Goal: Check status: Check status

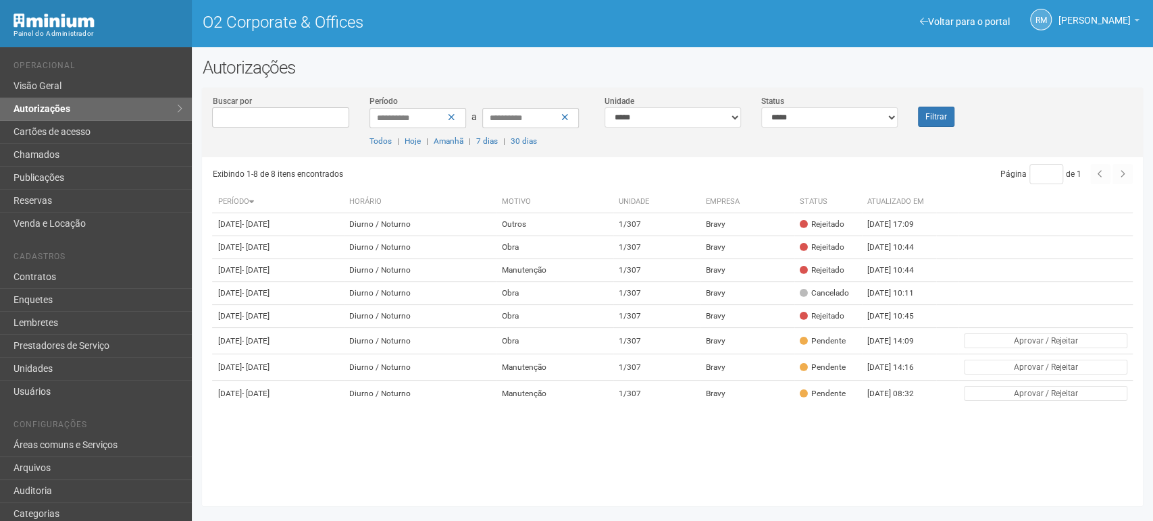
scroll to position [5, 0]
click at [726, 115] on select "**********" at bounding box center [672, 117] width 136 height 20
select select
click at [604, 107] on select "**********" at bounding box center [672, 117] width 136 height 20
click at [940, 118] on button "Filtrar" at bounding box center [936, 117] width 36 height 20
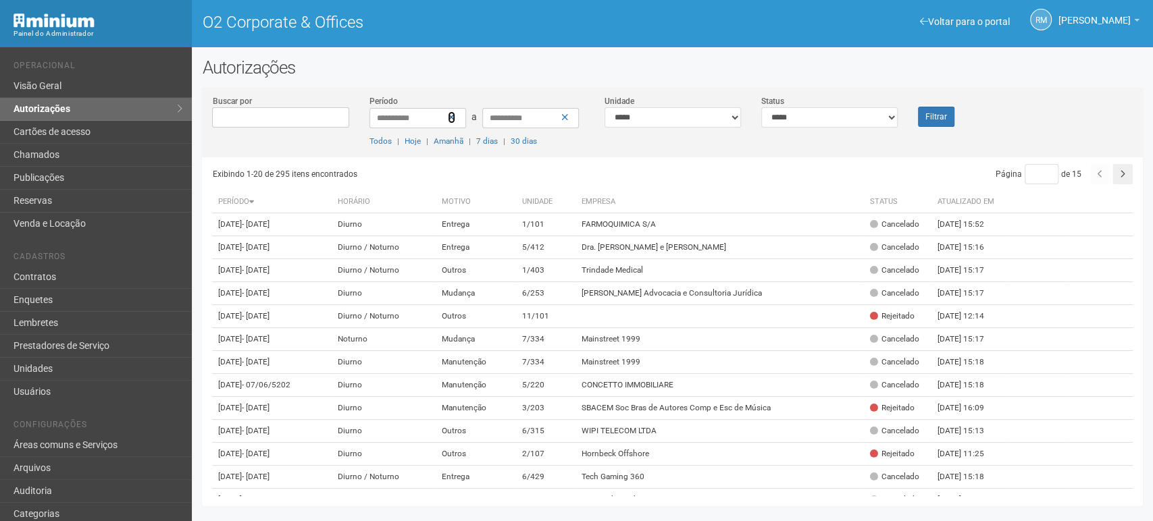
click at [448, 117] on icon at bounding box center [451, 117] width 7 height 9
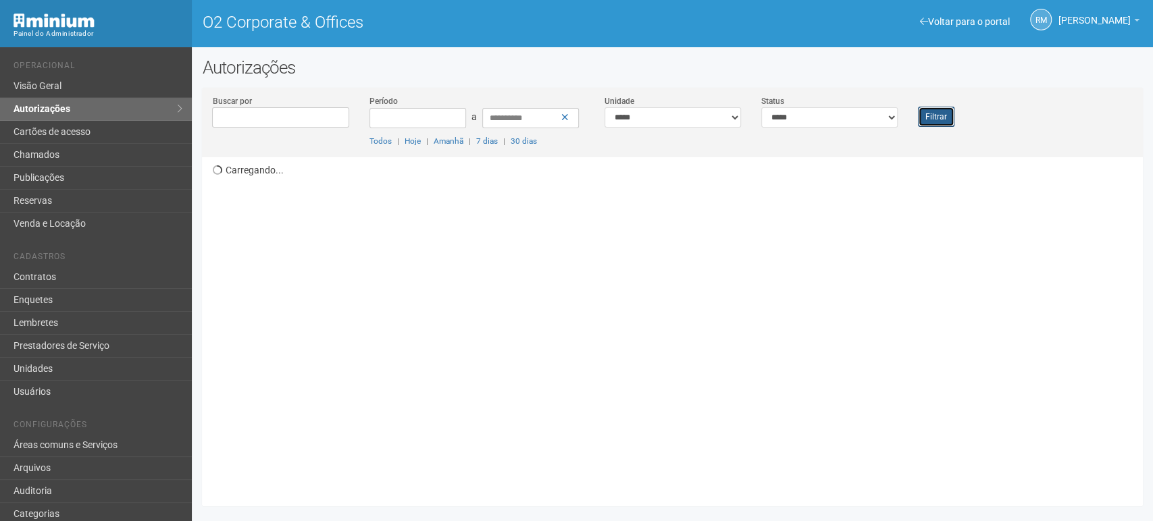
click at [935, 117] on button "Filtrar" at bounding box center [936, 117] width 36 height 20
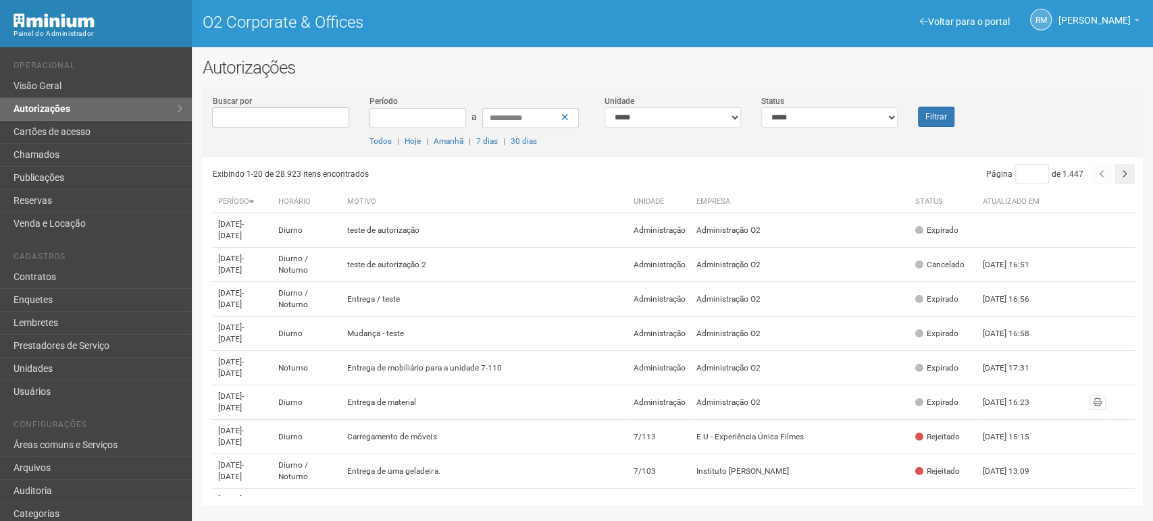
click at [234, 204] on th "Período" at bounding box center [242, 202] width 60 height 22
click at [247, 200] on th "Período" at bounding box center [242, 202] width 60 height 22
click at [1018, 177] on input "*" at bounding box center [1032, 174] width 34 height 20
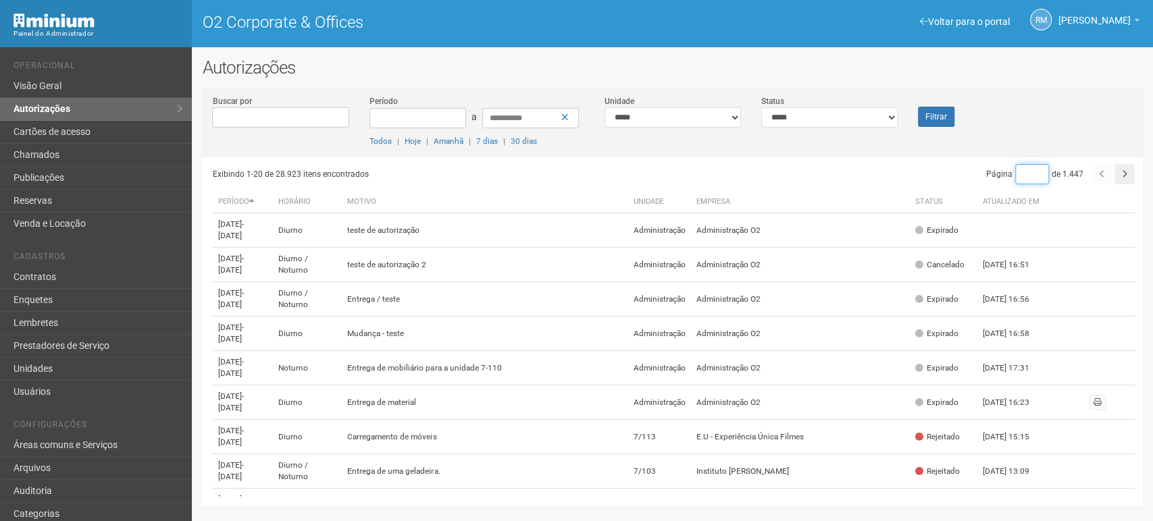
type input "****"
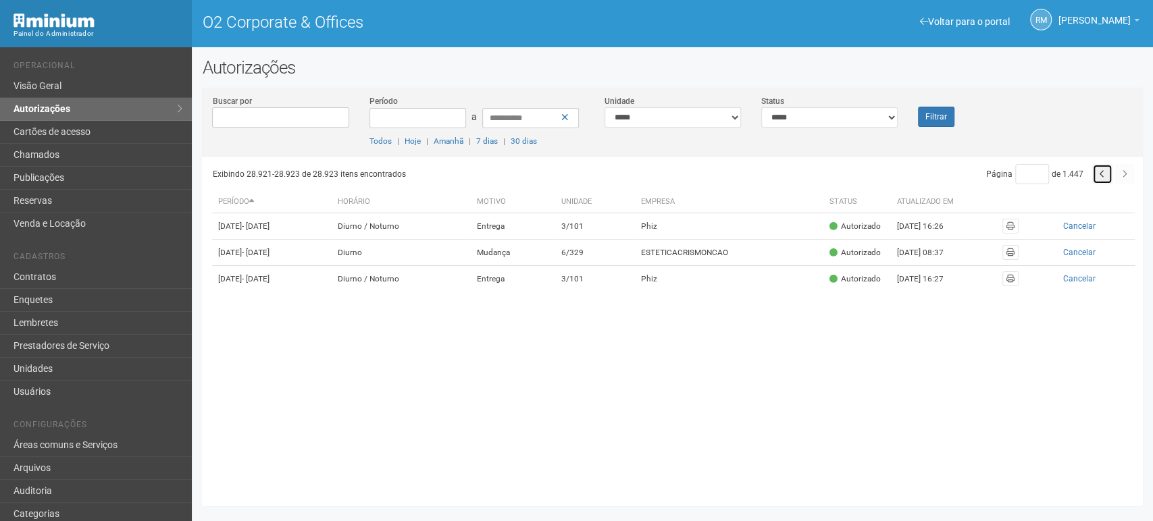
click at [1099, 174] on icon "button" at bounding box center [1101, 174] width 5 height 8
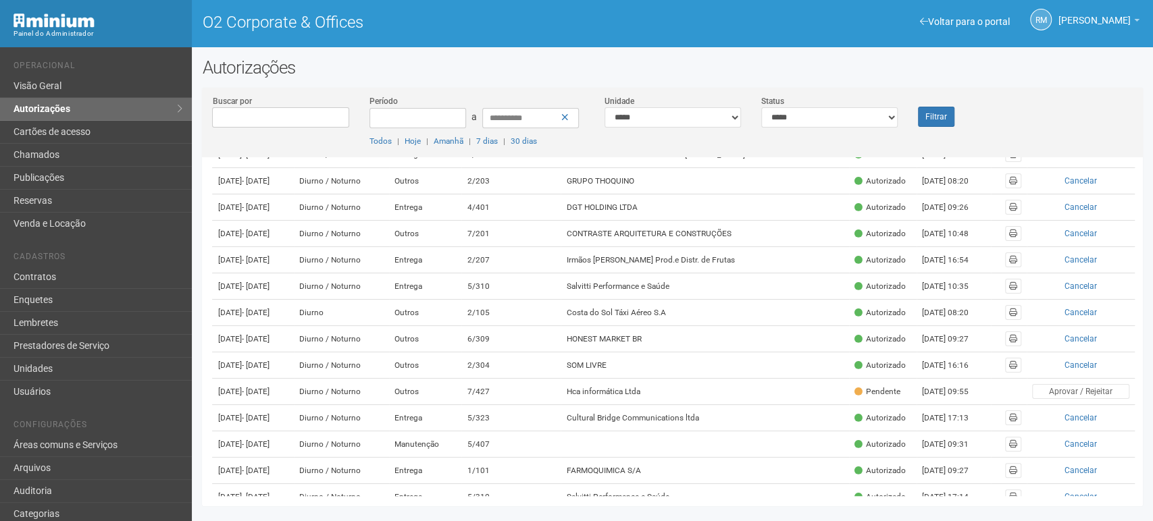
scroll to position [76, 0]
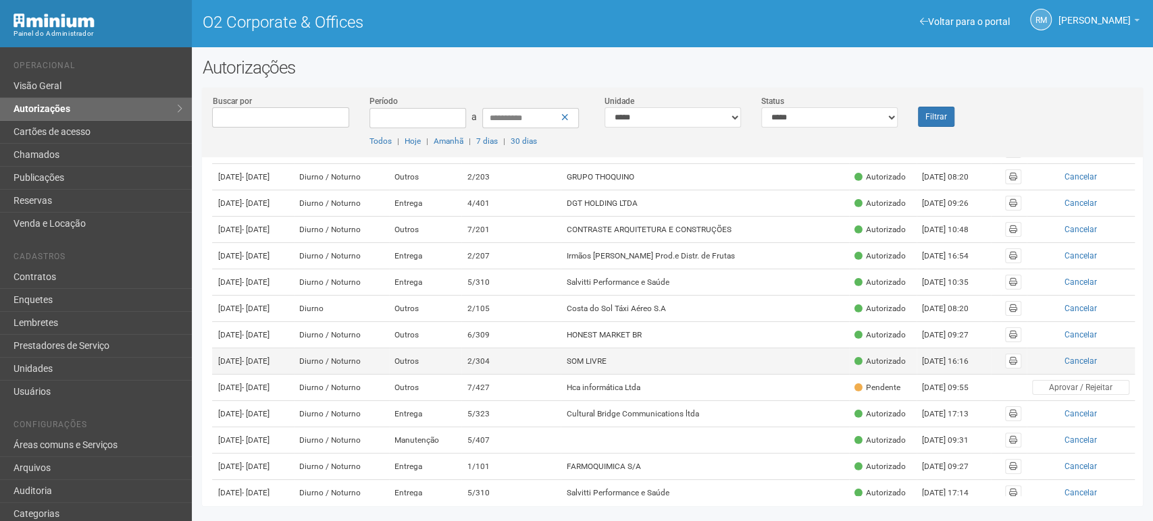
click at [242, 375] on td "22/09/2025 - 22/09/2025" at bounding box center [253, 361] width 82 height 26
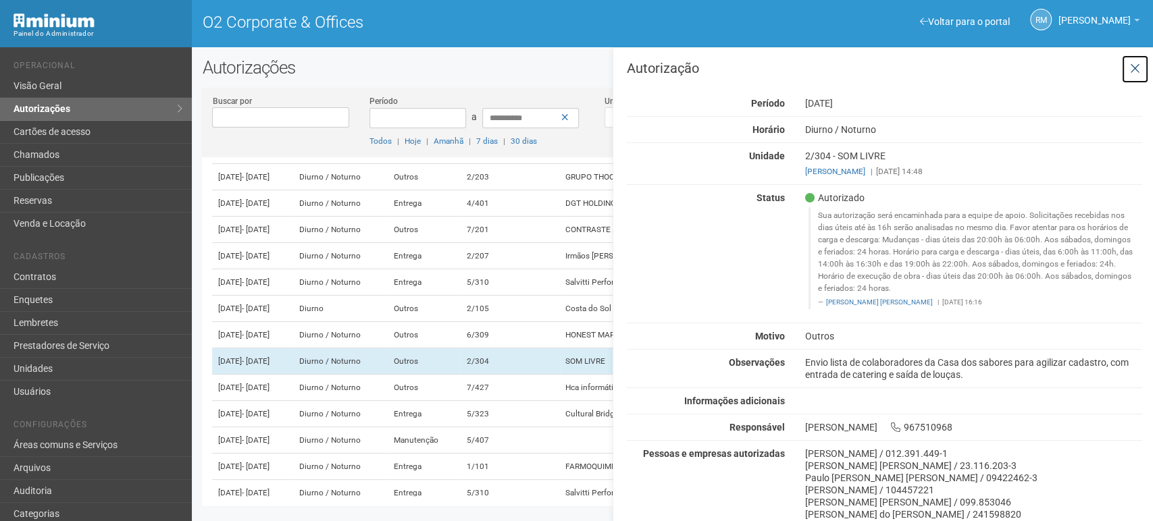
click at [1130, 68] on icon at bounding box center [1135, 69] width 10 height 14
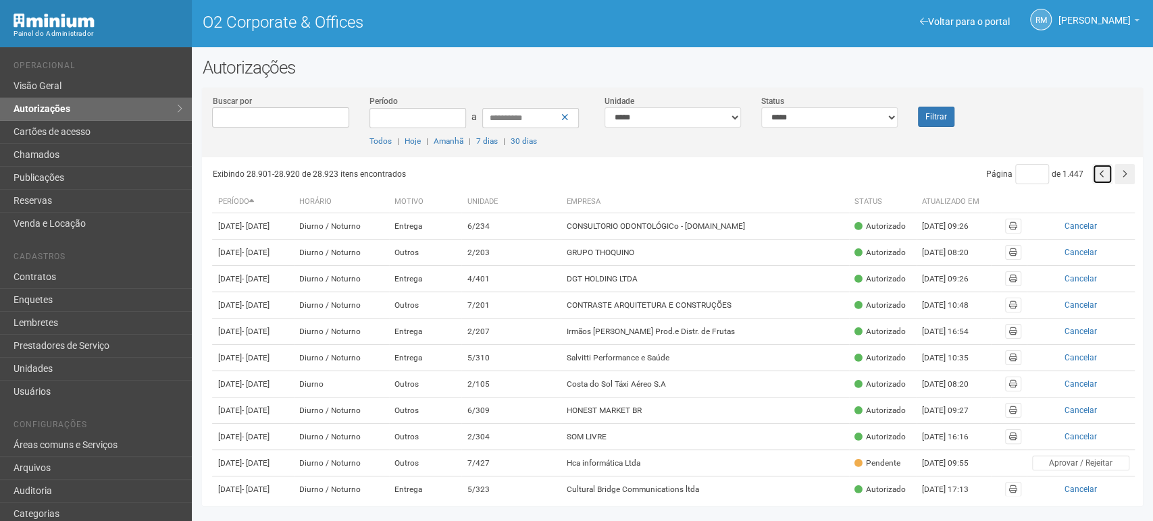
click at [1099, 172] on icon "button" at bounding box center [1101, 174] width 5 height 8
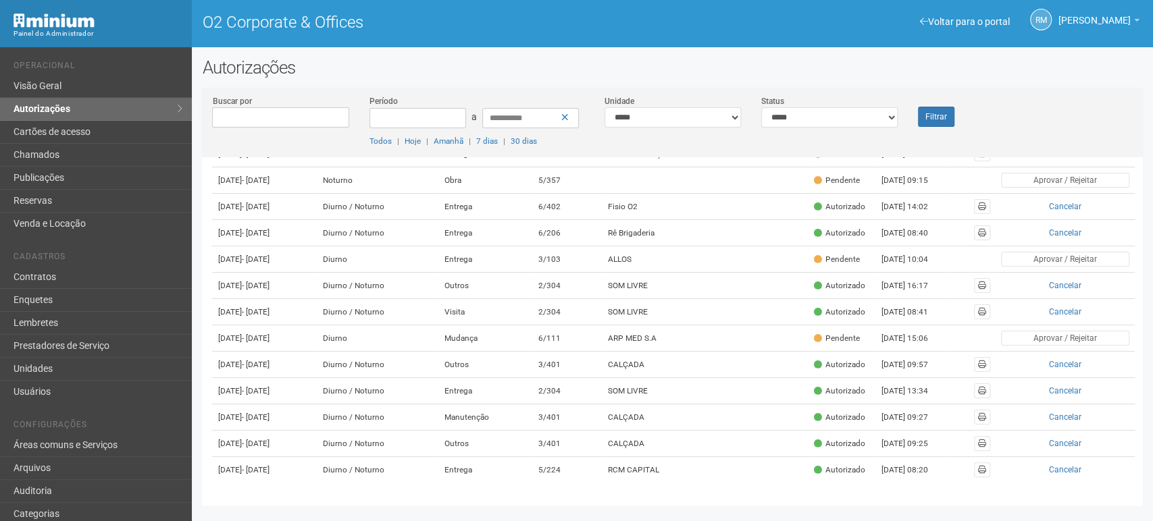
scroll to position [300, 0]
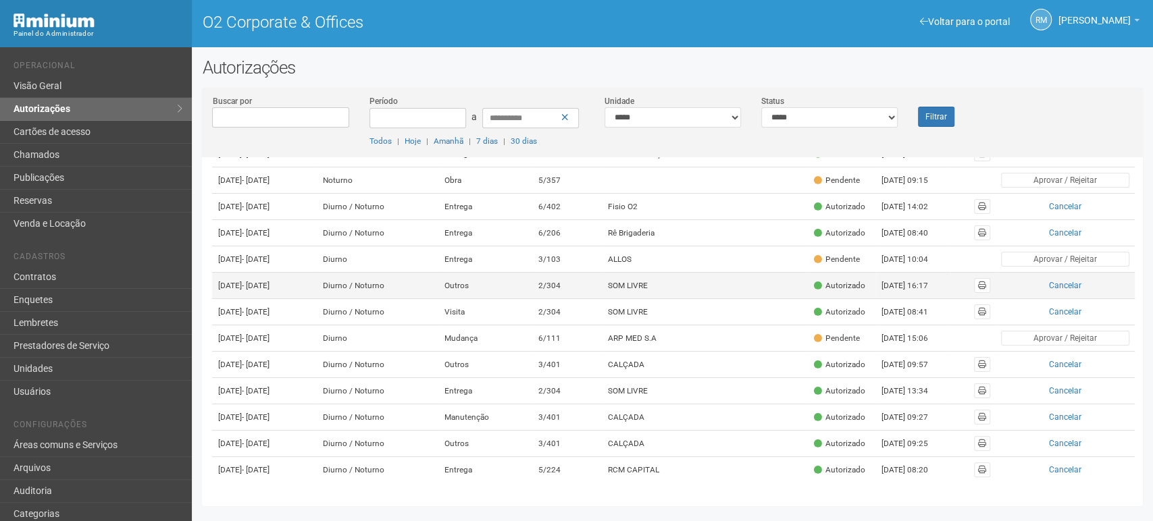
click at [232, 299] on td "22/09/2025 - 22/09/2025" at bounding box center [264, 286] width 105 height 26
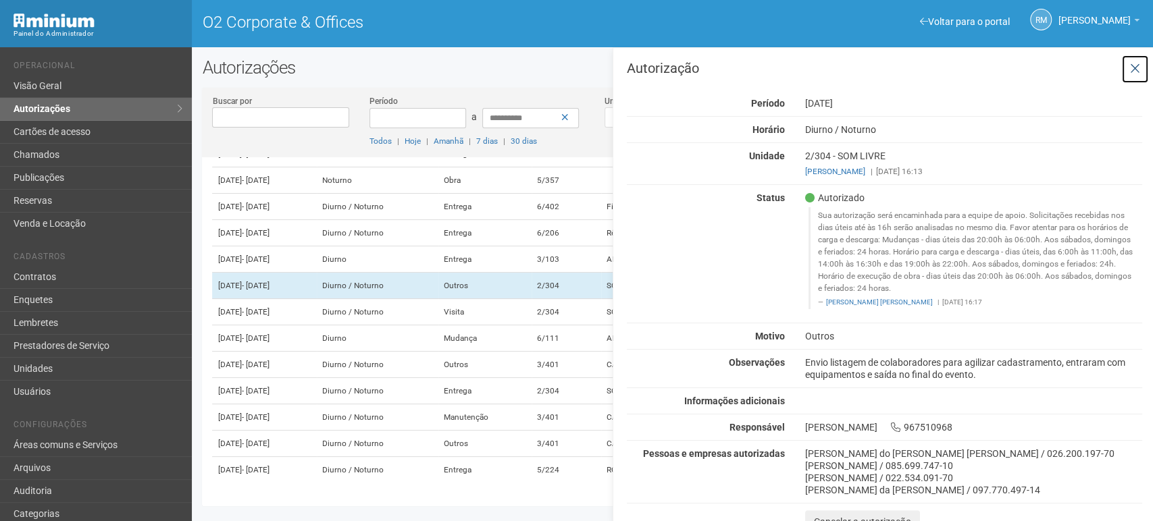
click at [1130, 64] on icon at bounding box center [1135, 69] width 10 height 14
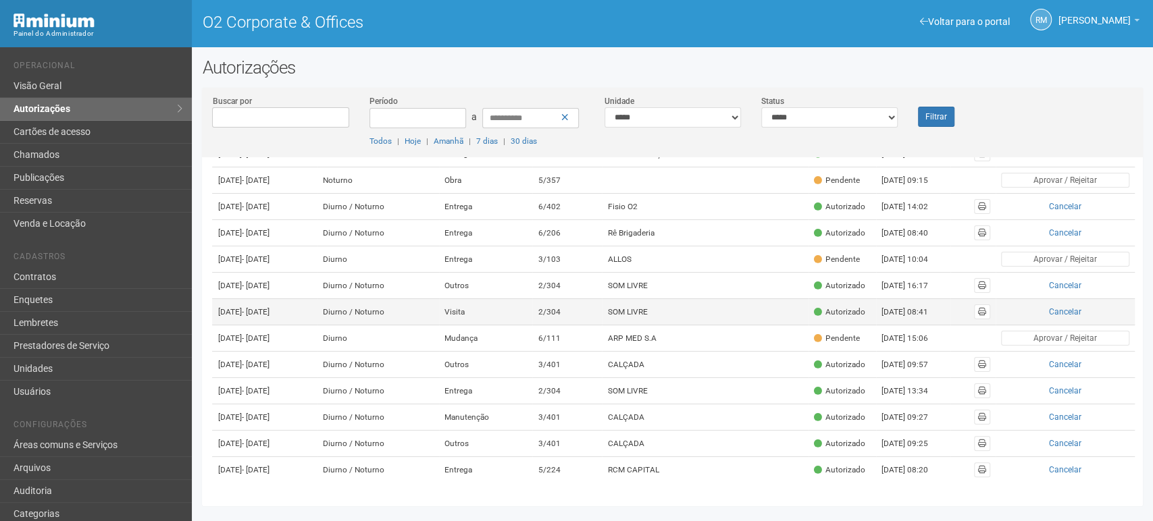
click at [240, 325] on td "22/09/2025 - 22/09/2025" at bounding box center [264, 312] width 105 height 26
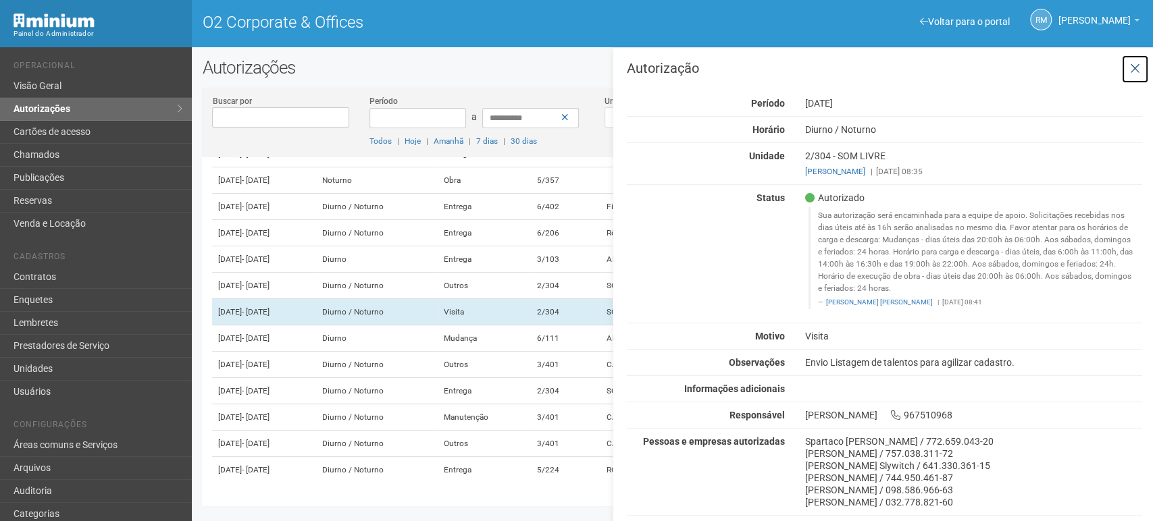
click at [1130, 73] on icon at bounding box center [1135, 69] width 10 height 14
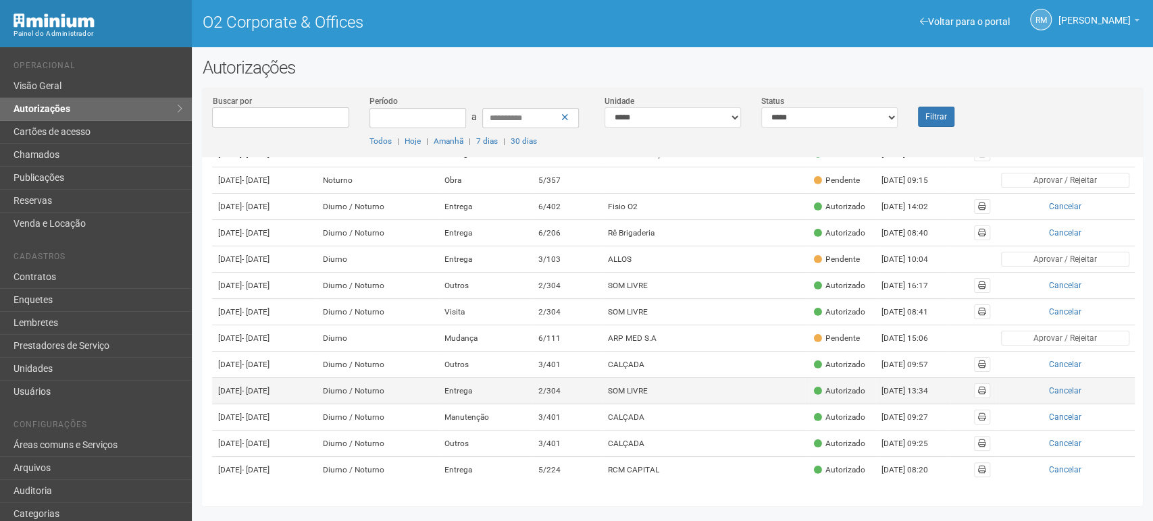
click at [268, 404] on td "22/09/2025 - 23/09/2025" at bounding box center [264, 391] width 105 height 26
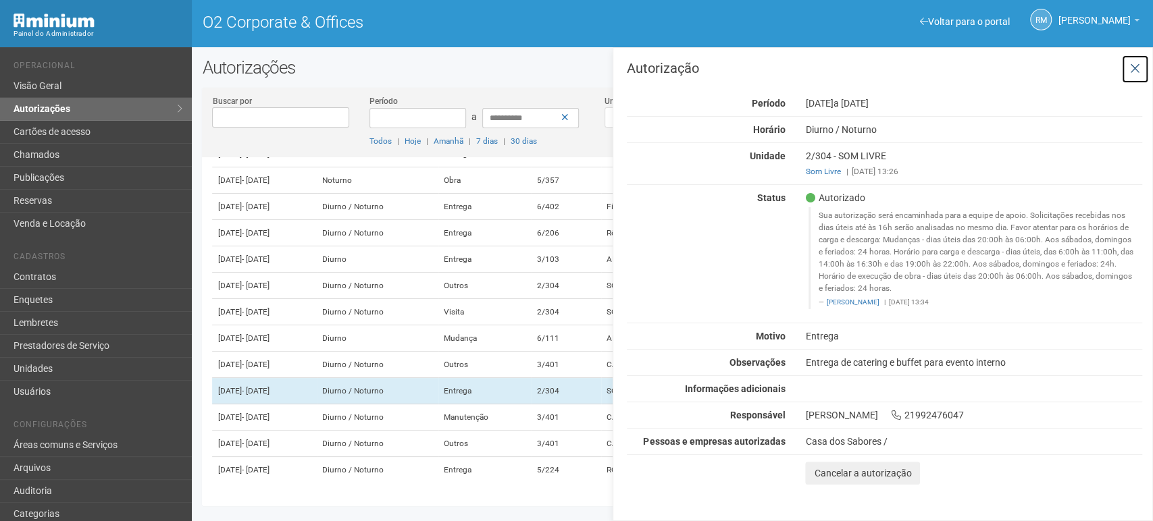
click at [1136, 70] on icon at bounding box center [1135, 69] width 10 height 14
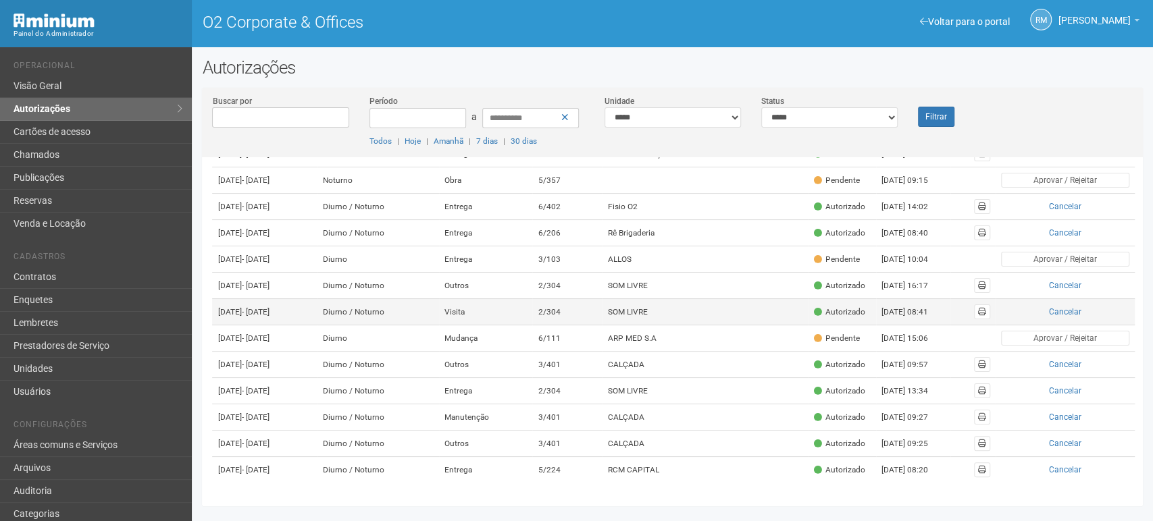
click at [250, 325] on td "22/09/2025 - 22/09/2025" at bounding box center [264, 312] width 105 height 26
